Goal: Check status: Check status

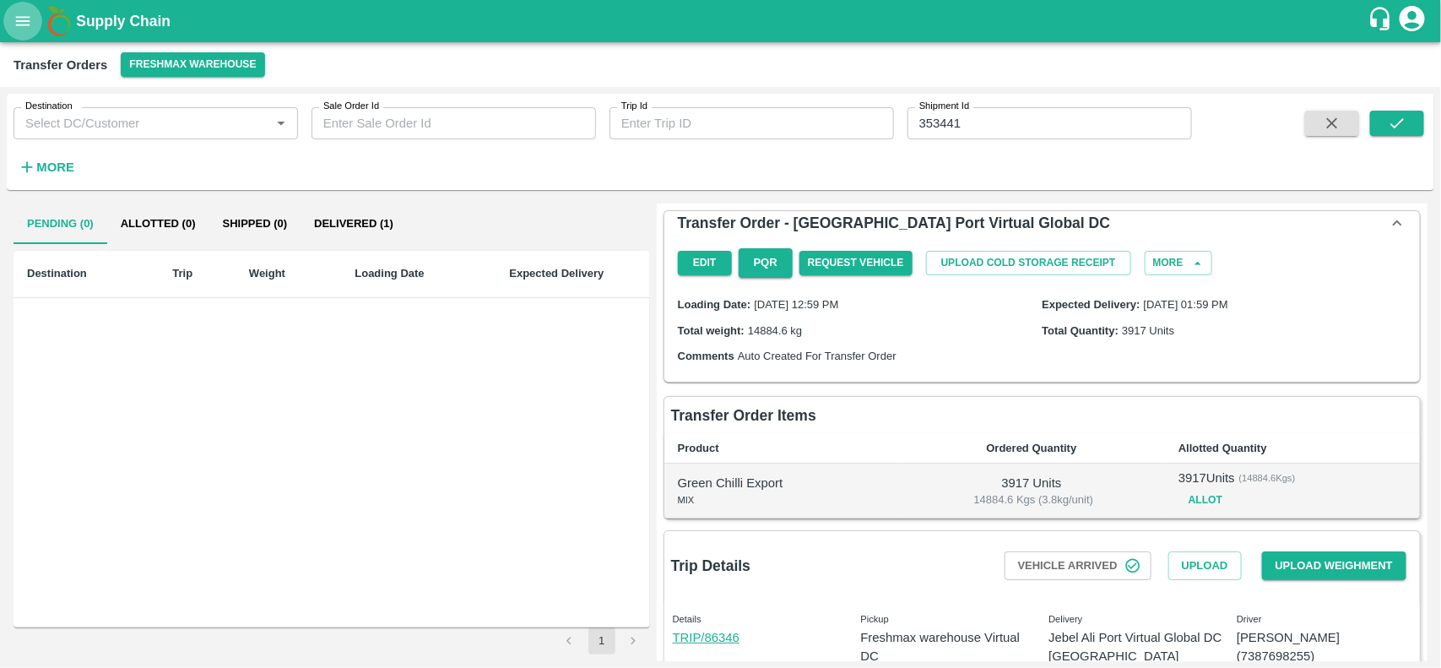
click at [23, 19] on icon "open drawer" at bounding box center [23, 21] width 19 height 19
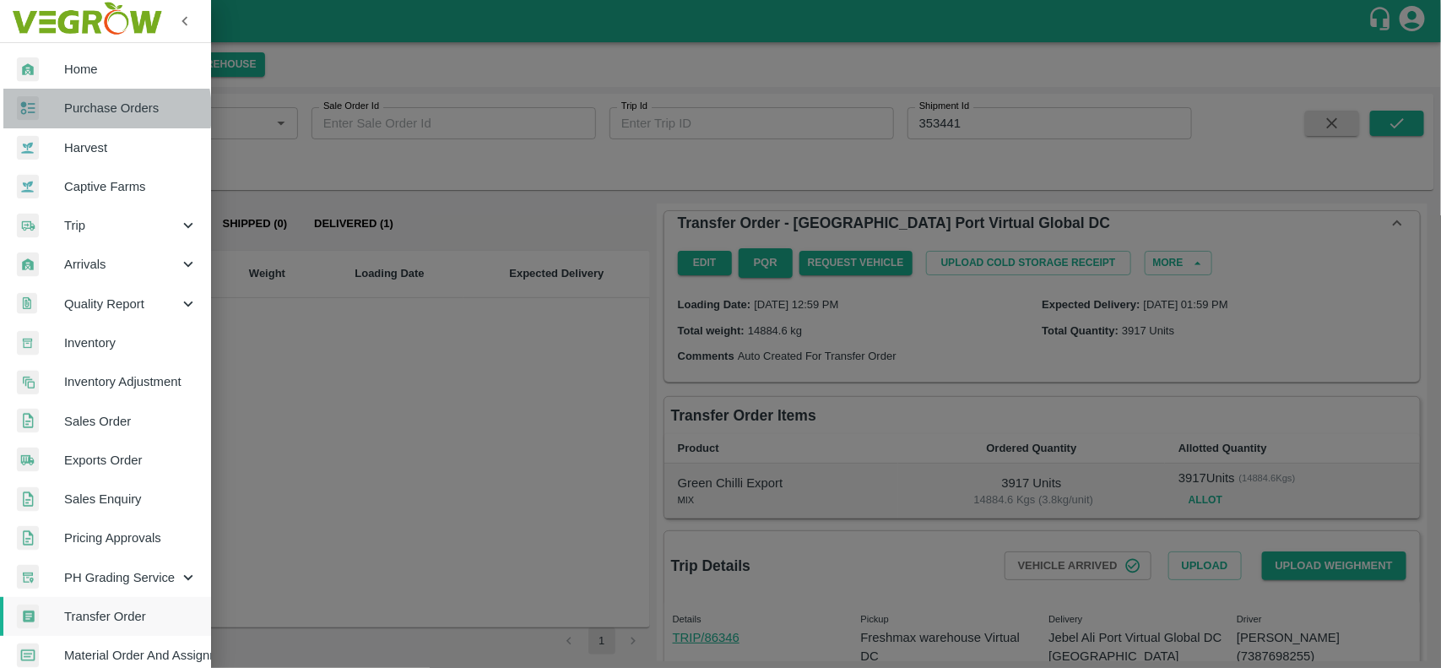
click at [95, 111] on span "Purchase Orders" at bounding box center [130, 108] width 133 height 19
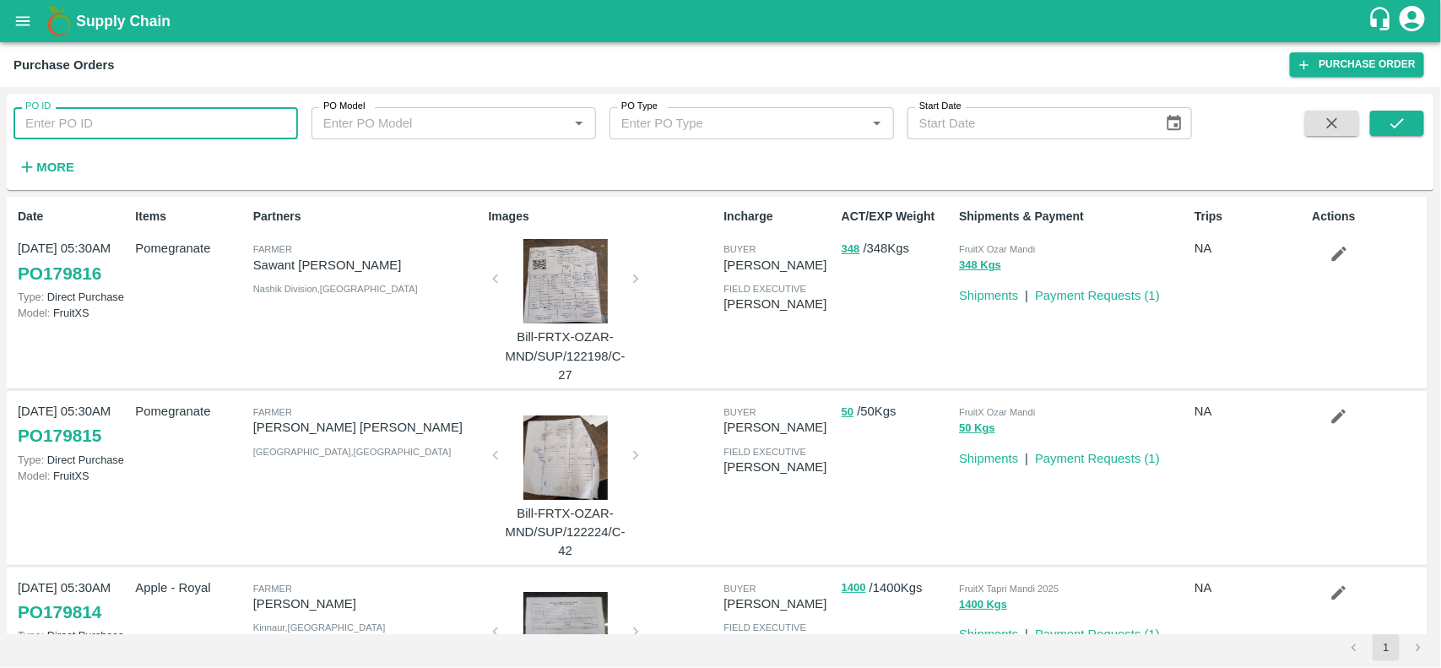
click at [98, 117] on input "PO ID" at bounding box center [156, 123] width 284 height 32
paste input "178727"
click at [98, 117] on input "PO ID" at bounding box center [156, 123] width 284 height 32
type input "178727"
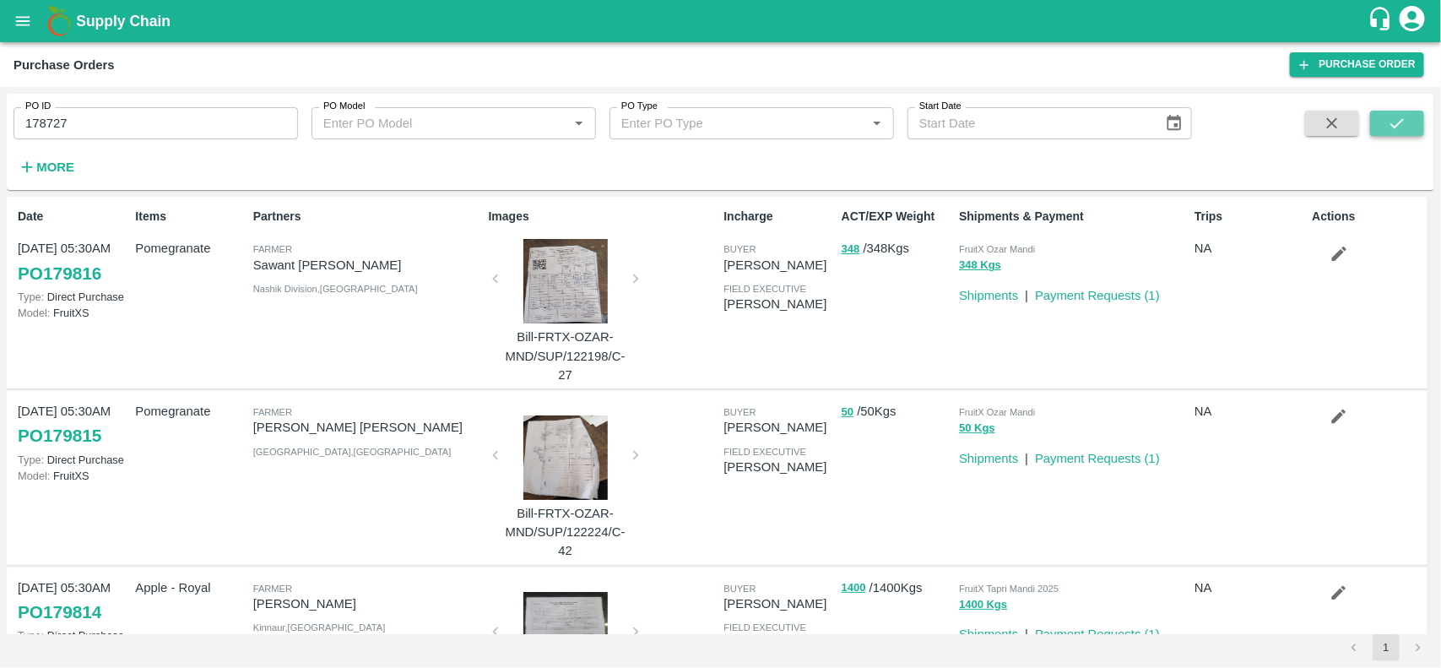
click at [1399, 133] on button "submit" at bounding box center [1397, 123] width 54 height 25
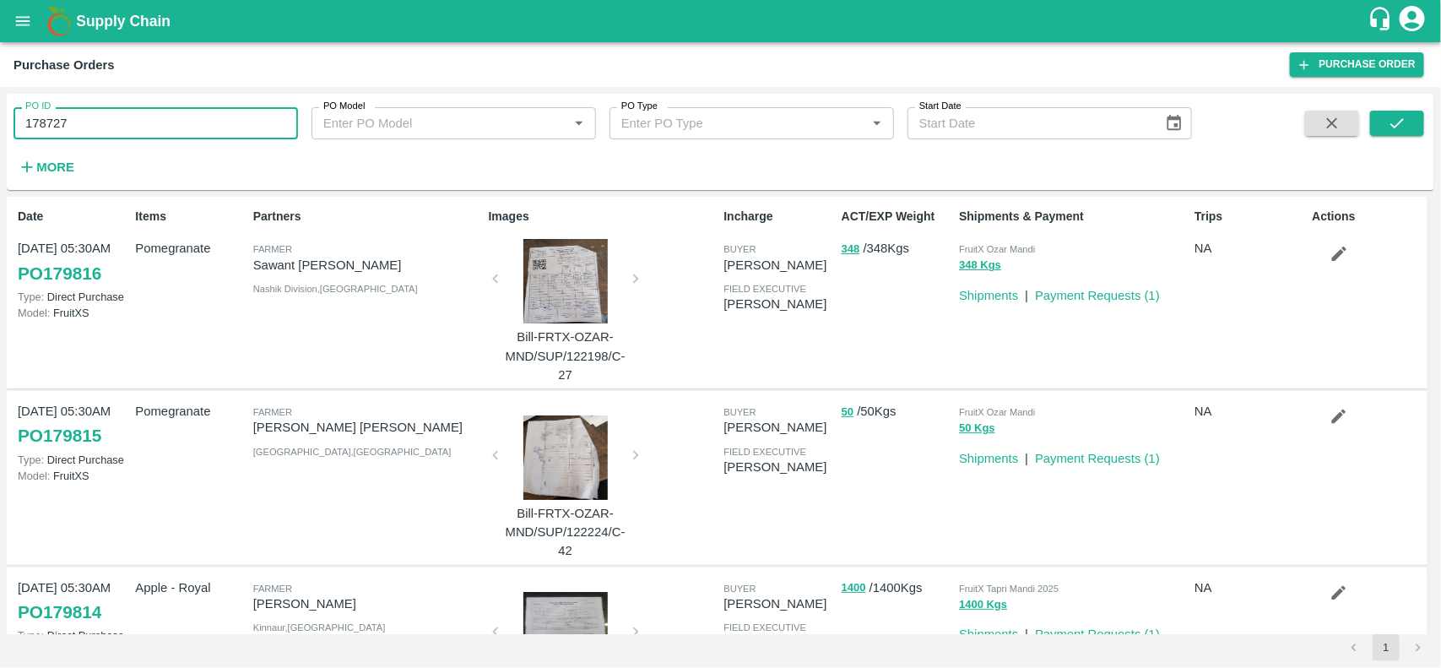
click at [209, 115] on input "178727" at bounding box center [156, 123] width 284 height 32
paste input "text"
type input "178727"
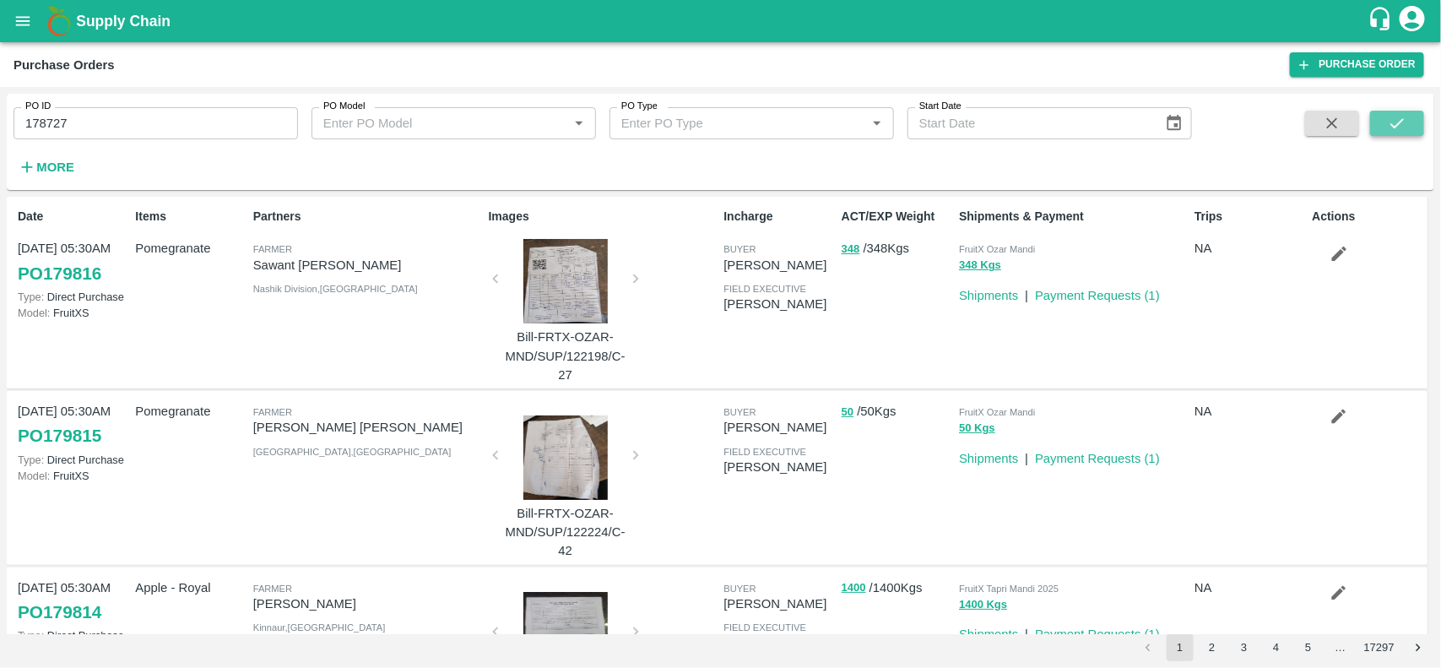
click at [1391, 114] on icon "submit" at bounding box center [1397, 123] width 19 height 19
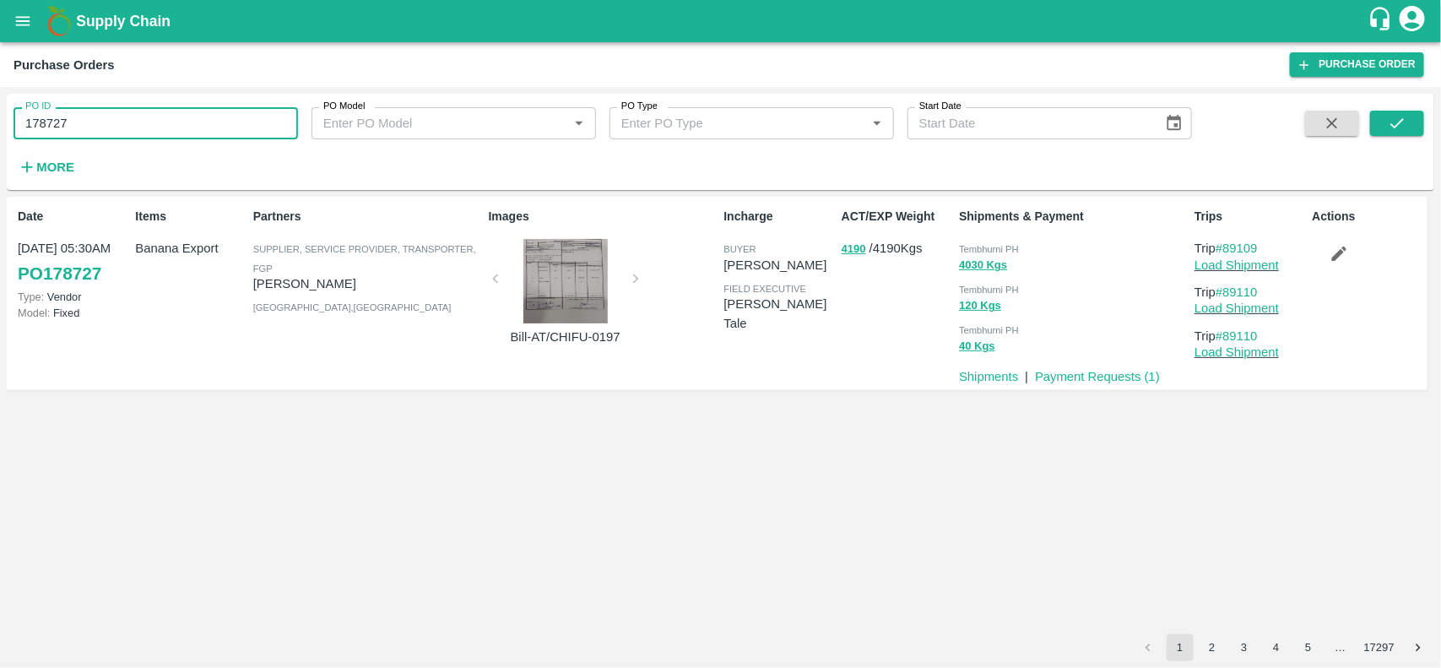
click at [103, 115] on input "178727" at bounding box center [156, 123] width 284 height 32
paste input "text"
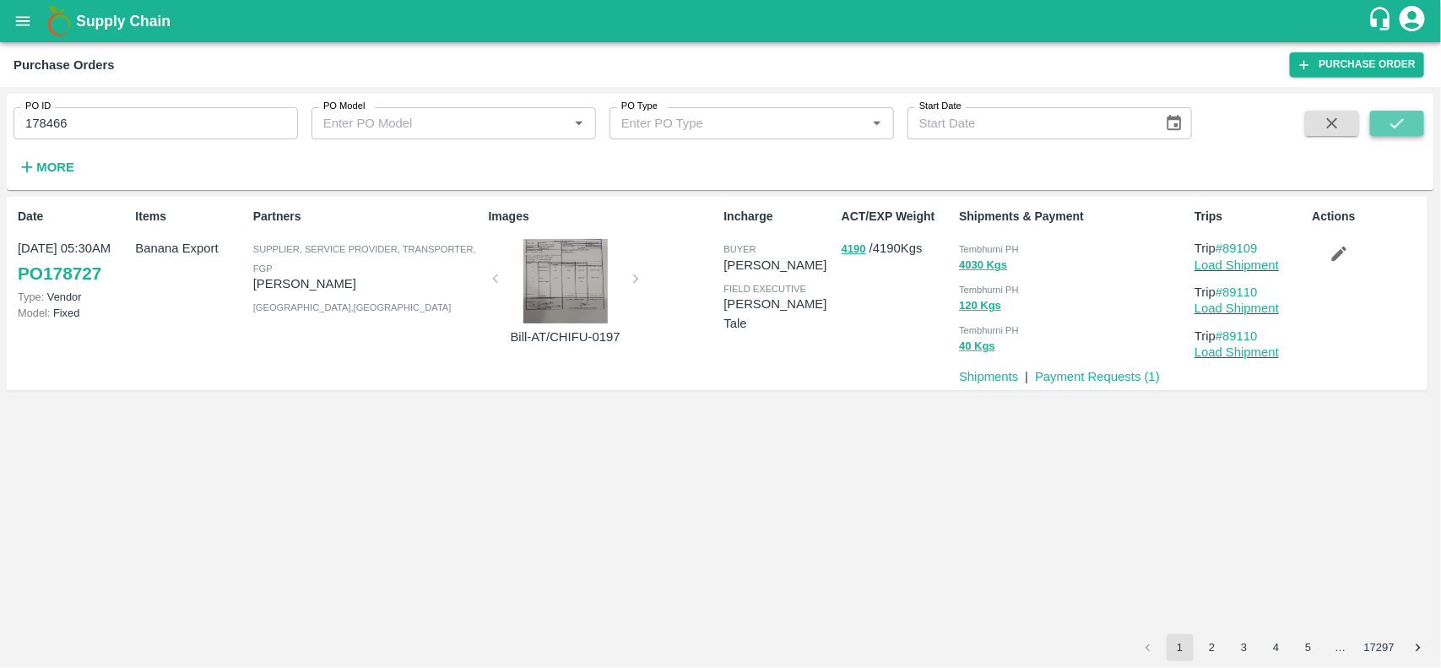
click at [1395, 120] on icon "submit" at bounding box center [1397, 123] width 19 height 19
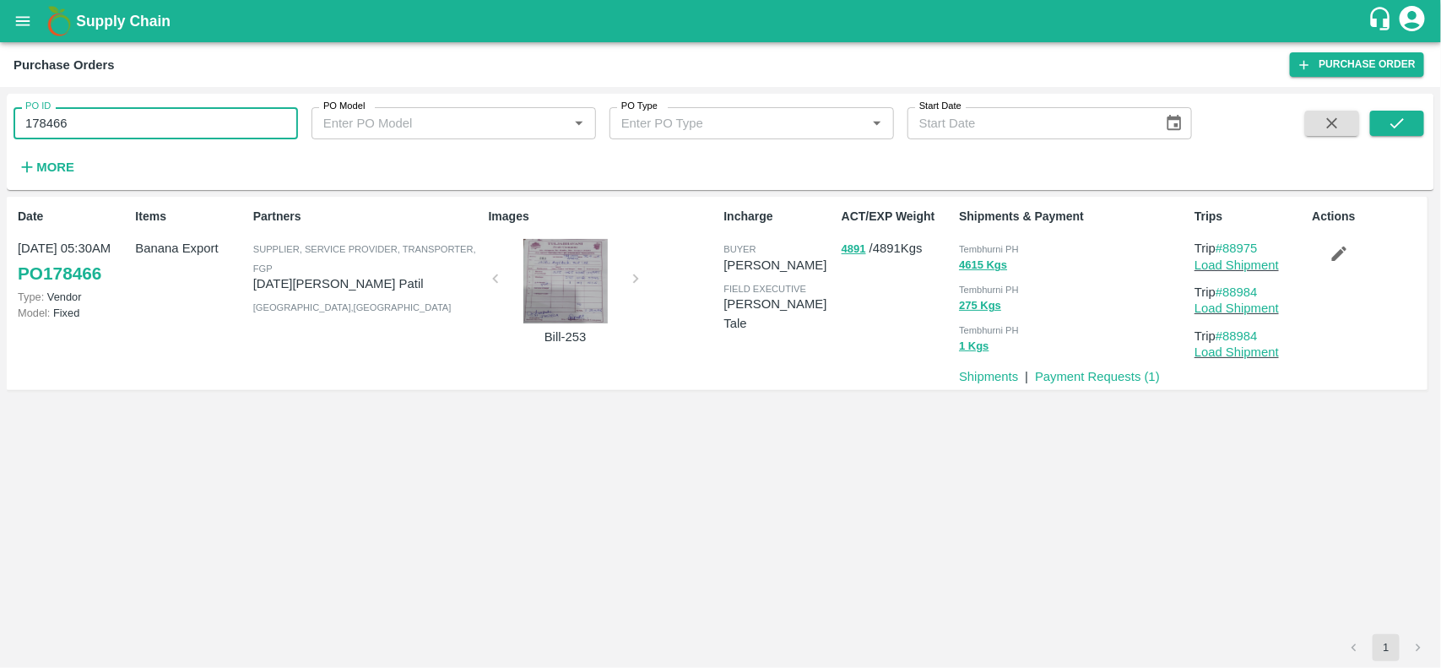
click at [152, 133] on input "178466" at bounding box center [156, 123] width 284 height 32
paste input "text"
click at [152, 133] on input "178640" at bounding box center [156, 123] width 284 height 32
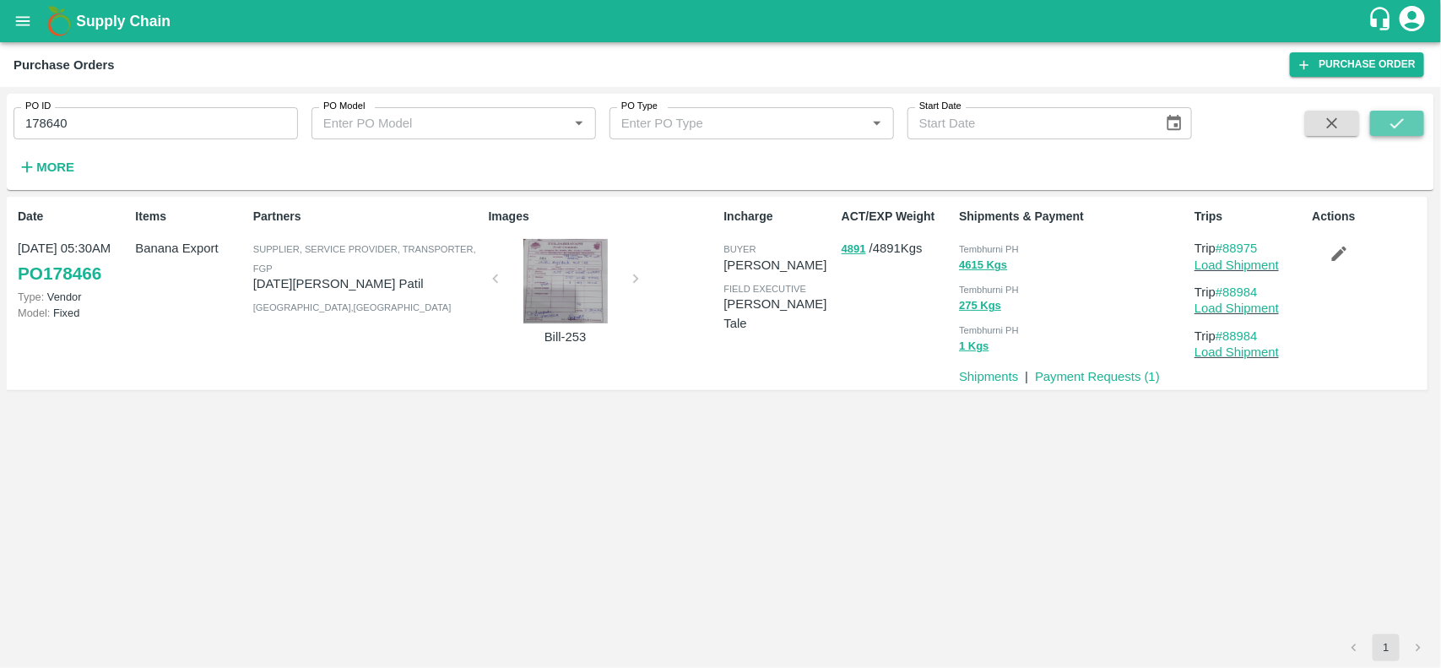
click at [1397, 125] on icon "submit" at bounding box center [1397, 123] width 14 height 10
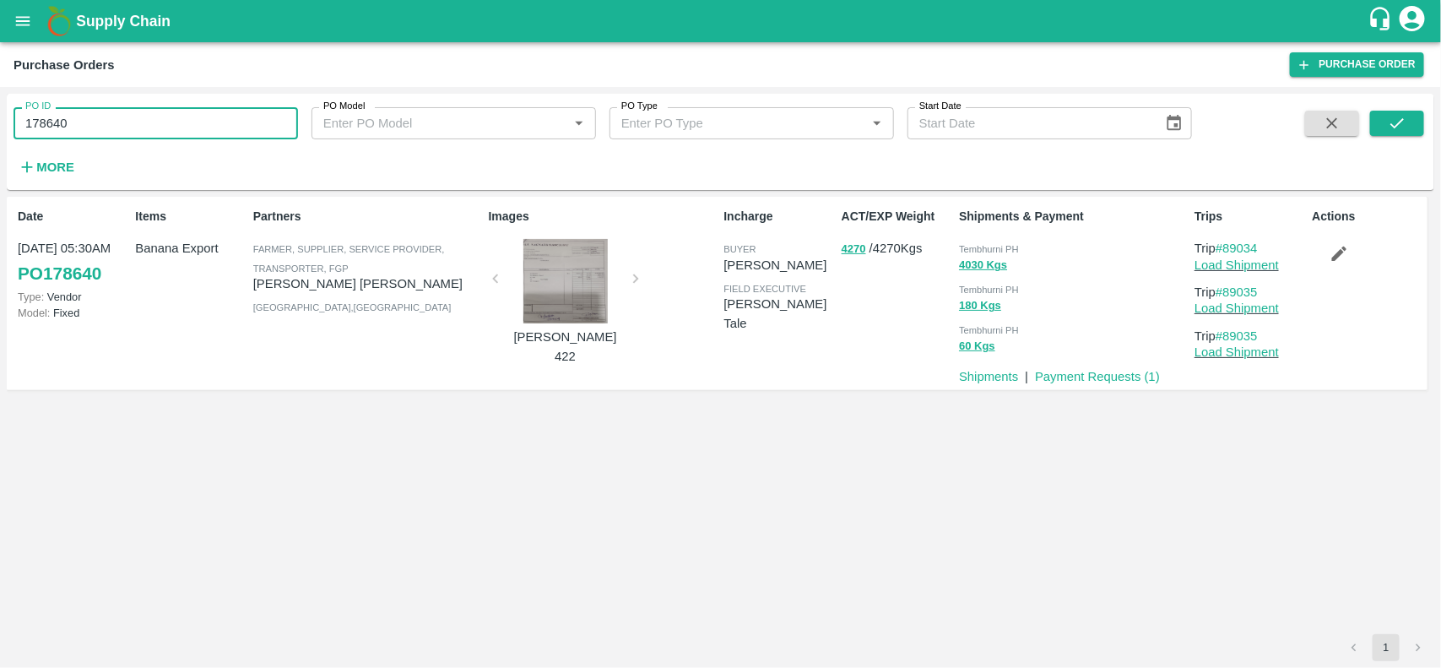
click at [182, 111] on input "178640" at bounding box center [156, 123] width 284 height 32
paste input "text"
click at [182, 111] on input "177687" at bounding box center [156, 123] width 284 height 32
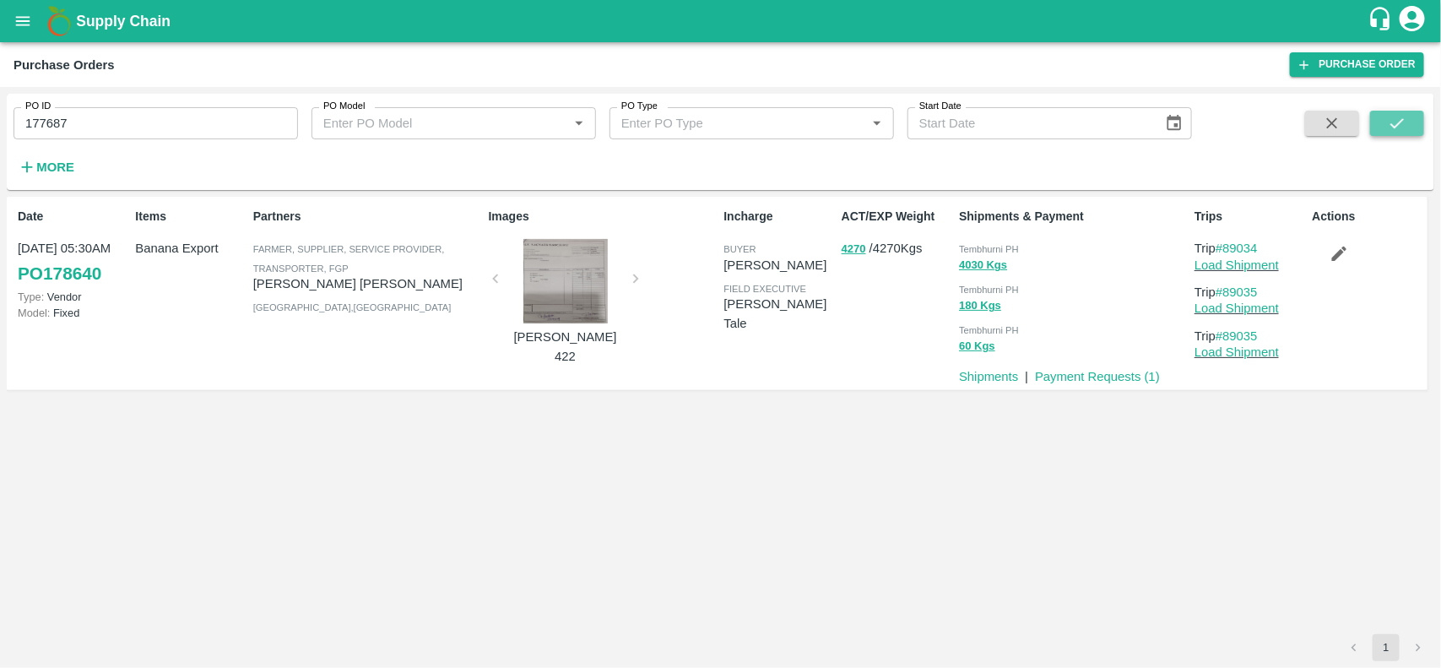
click at [1395, 117] on icon "submit" at bounding box center [1397, 123] width 19 height 19
click at [173, 117] on input "177687" at bounding box center [156, 123] width 284 height 32
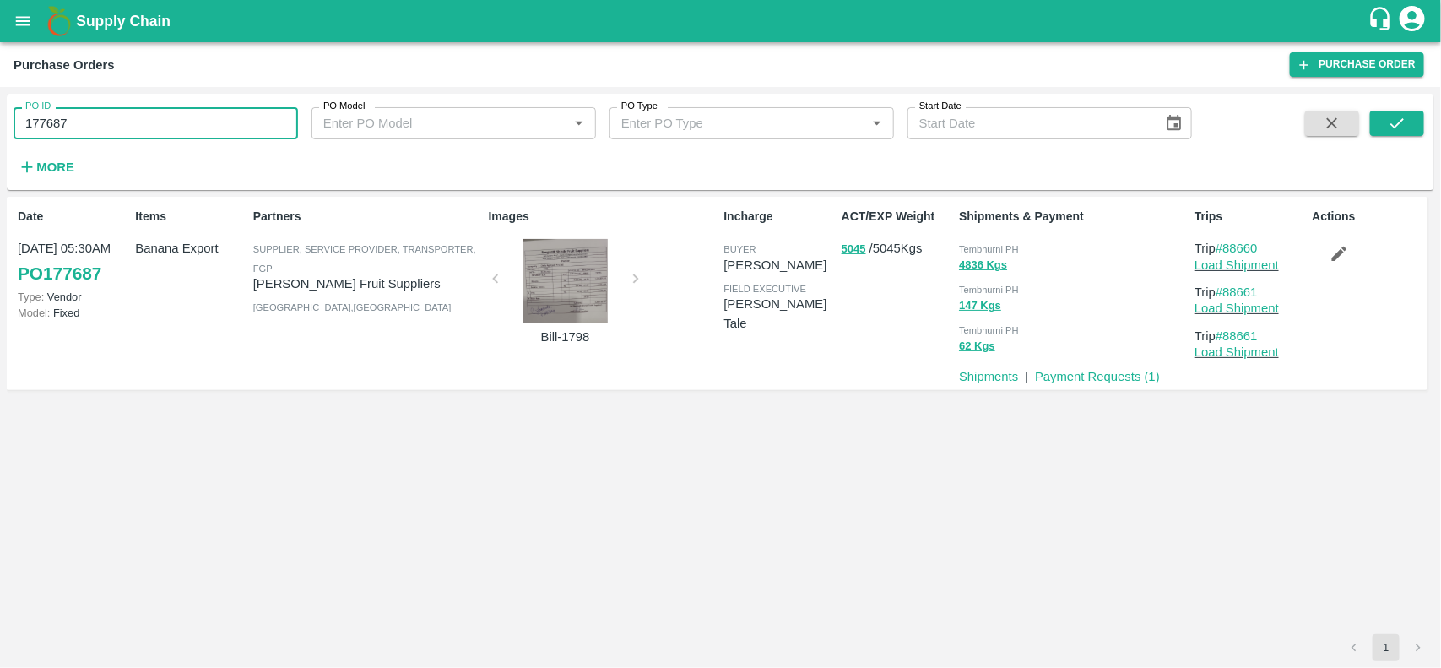
paste input "text"
click at [173, 117] on input "177709" at bounding box center [156, 123] width 284 height 32
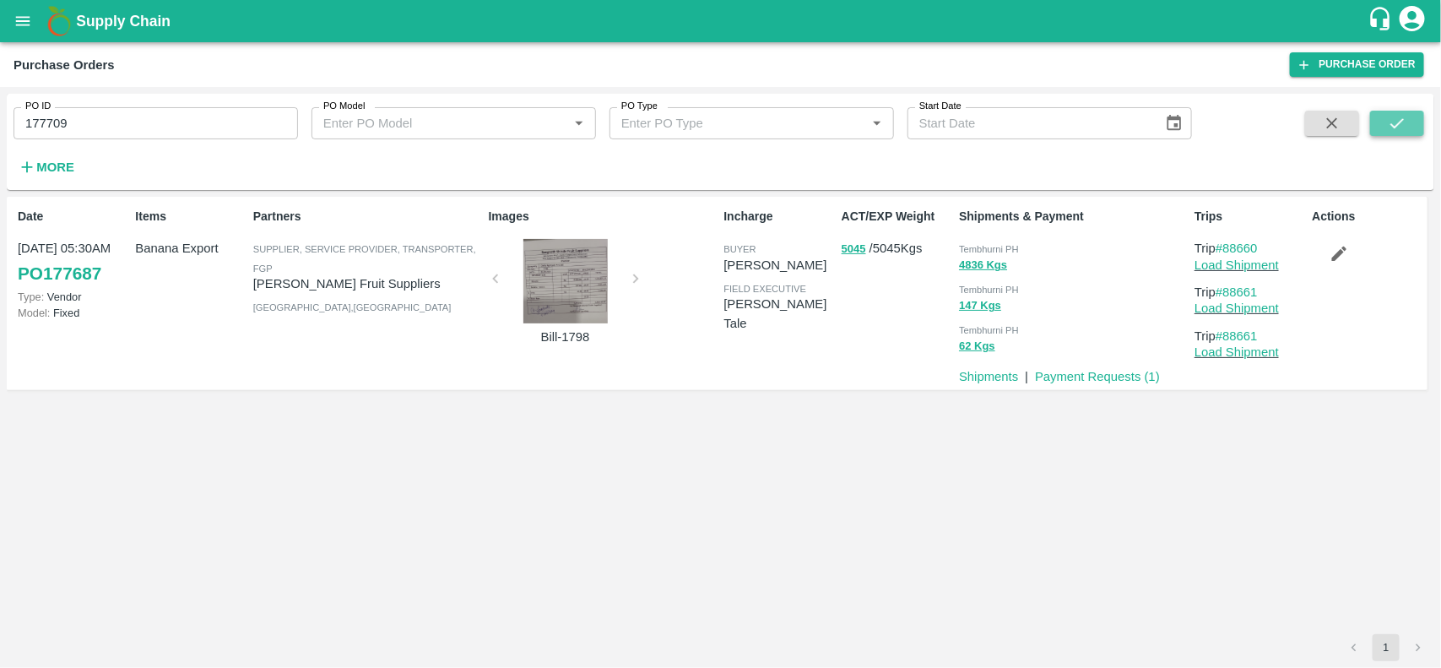
click at [1390, 132] on icon "submit" at bounding box center [1397, 123] width 19 height 19
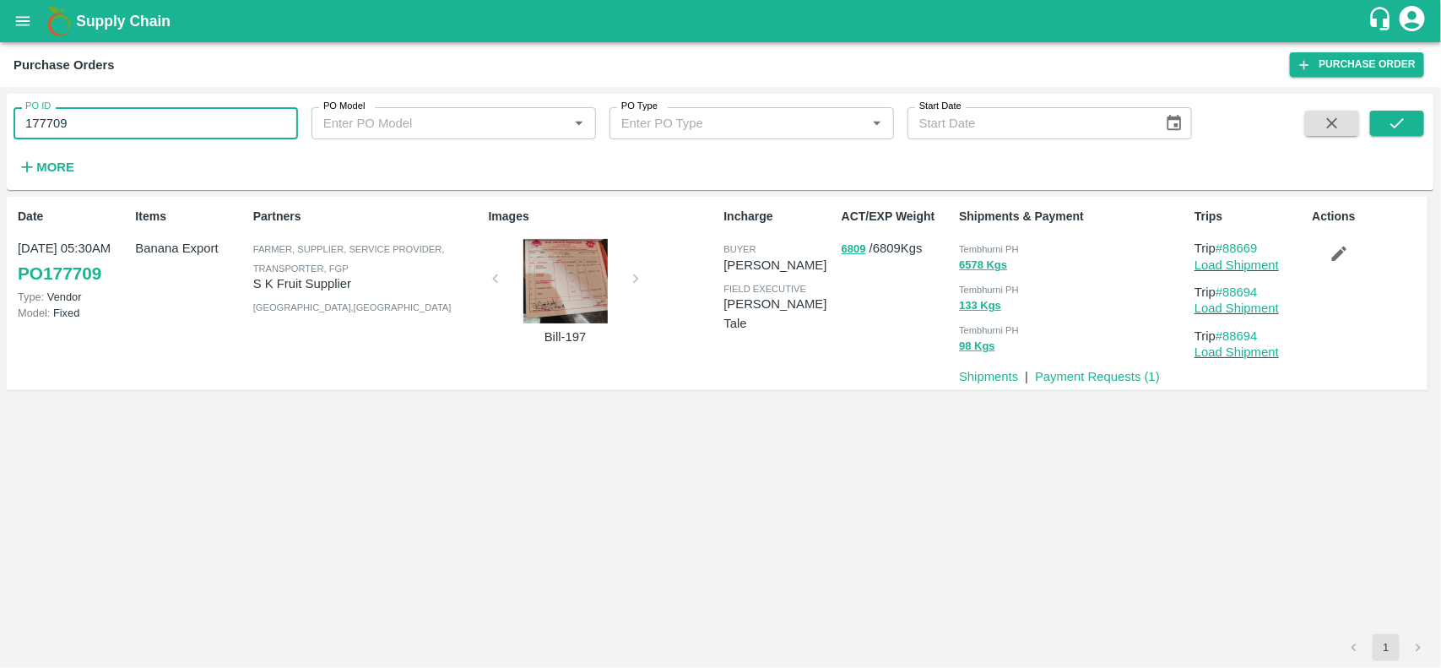
click at [182, 137] on input "177709" at bounding box center [156, 123] width 284 height 32
paste input "text"
click at [182, 137] on input "178353" at bounding box center [156, 123] width 284 height 32
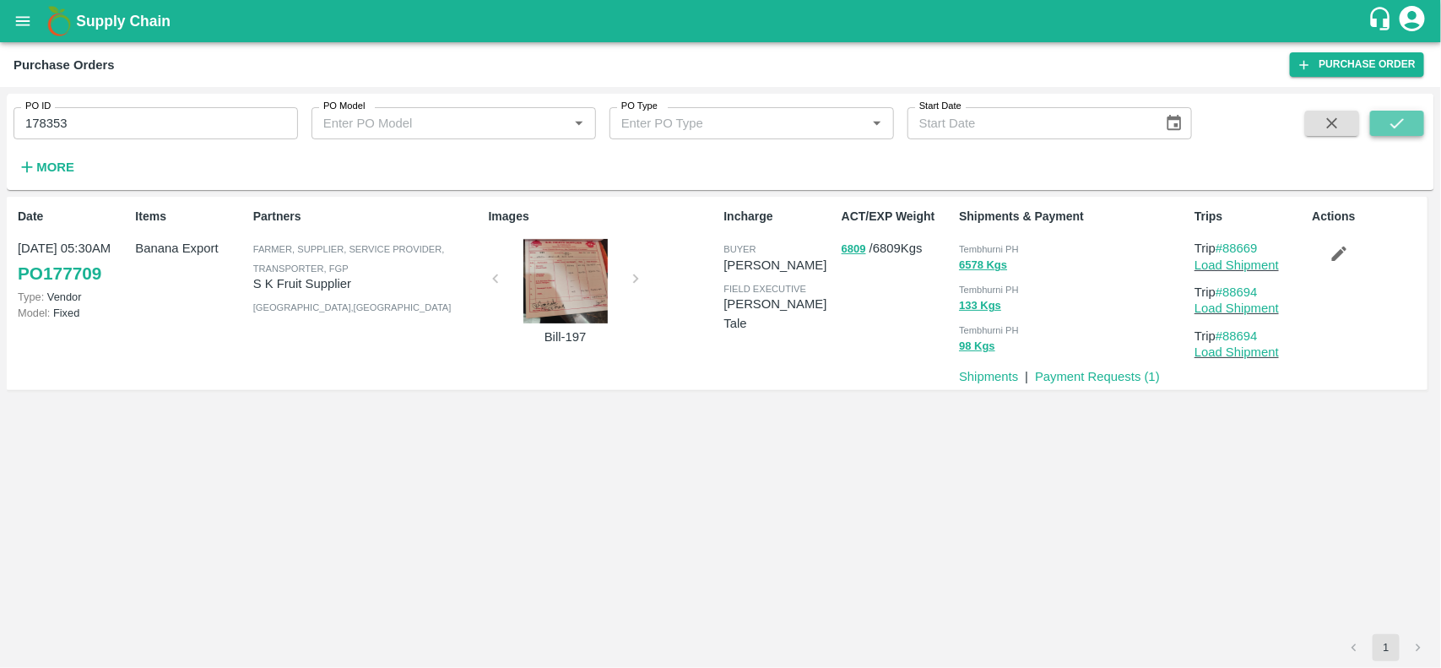
click at [1393, 133] on button "submit" at bounding box center [1397, 123] width 54 height 25
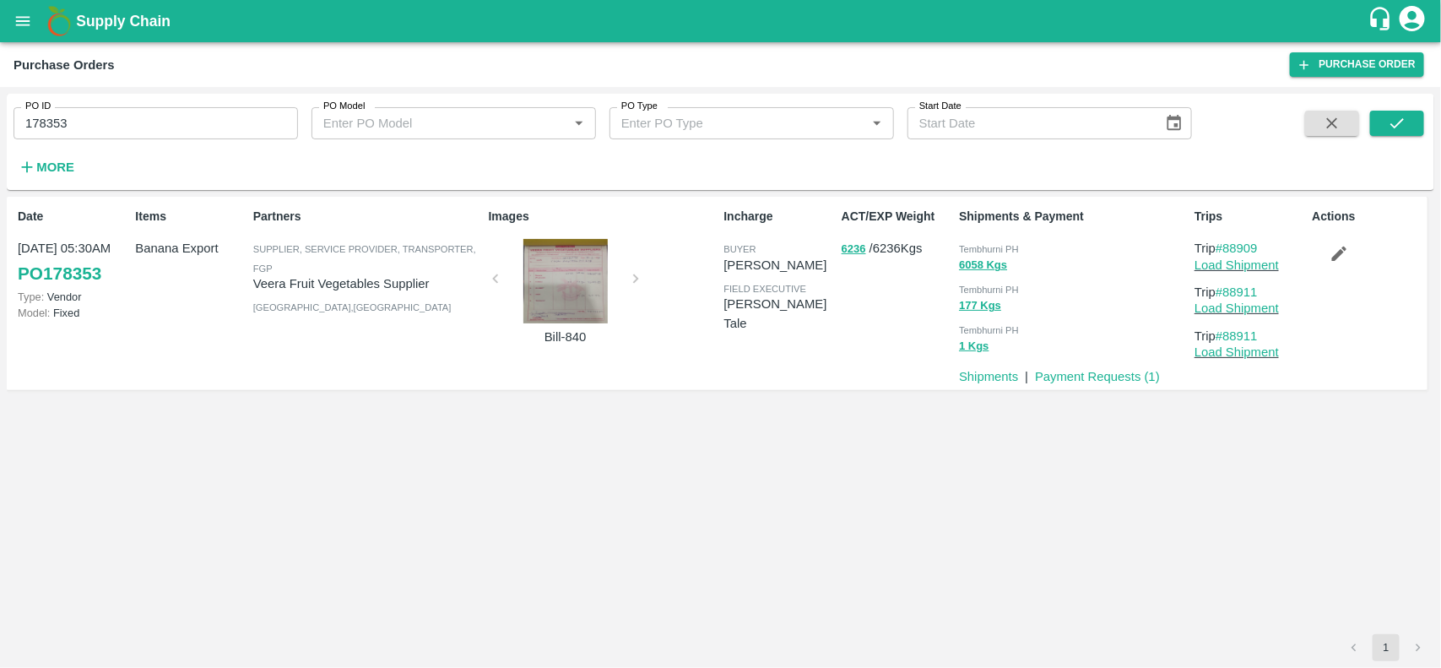
click at [98, 139] on input "178353" at bounding box center [156, 123] width 284 height 32
paste input "text"
click at [98, 139] on input "177711" at bounding box center [156, 123] width 284 height 32
type input "177711"
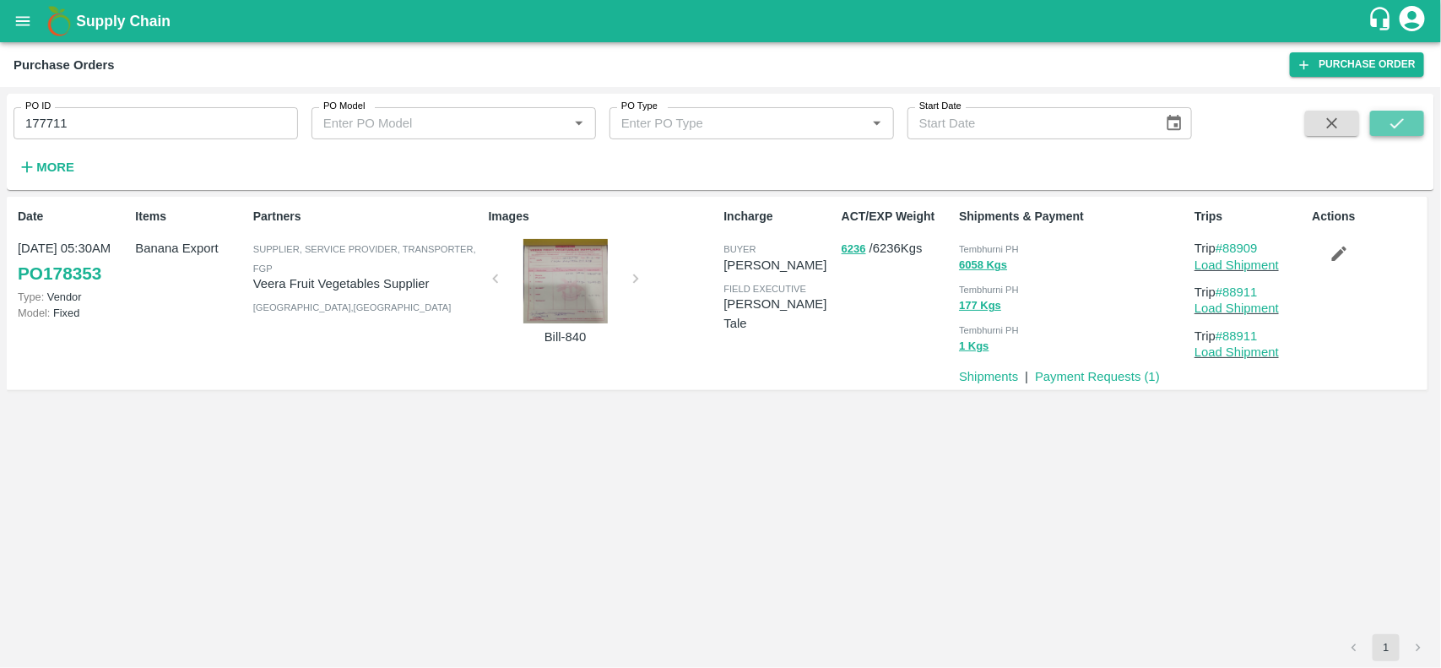
click at [1377, 115] on button "submit" at bounding box center [1397, 123] width 54 height 25
